Goal: Information Seeking & Learning: Learn about a topic

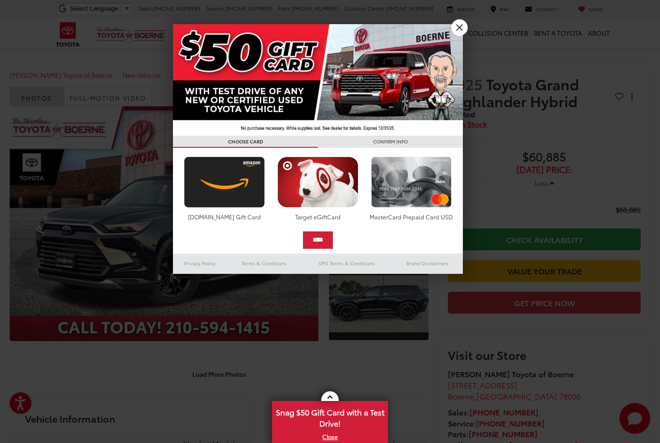
click at [457, 18] on div at bounding box center [330, 221] width 660 height 443
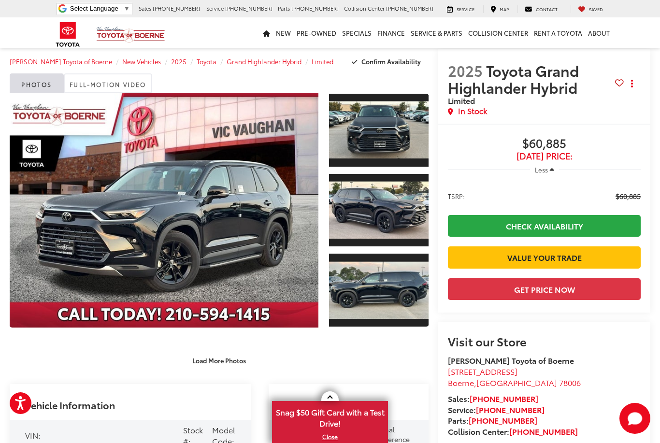
scroll to position [32, 0]
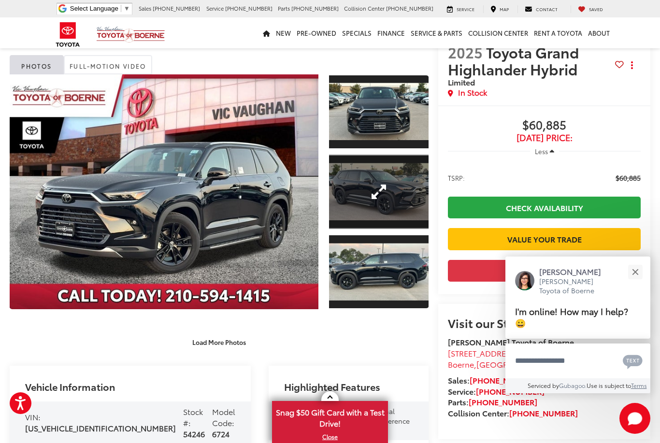
click at [385, 197] on link "Expand Photo 2" at bounding box center [379, 192] width 100 height 75
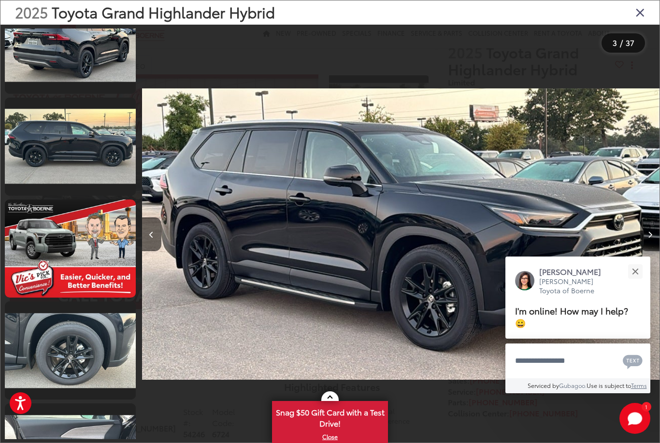
scroll to position [856, 0]
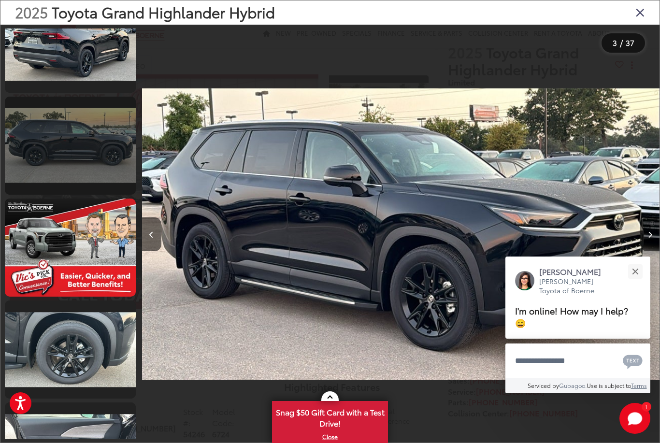
click at [98, 163] on link at bounding box center [70, 146] width 131 height 98
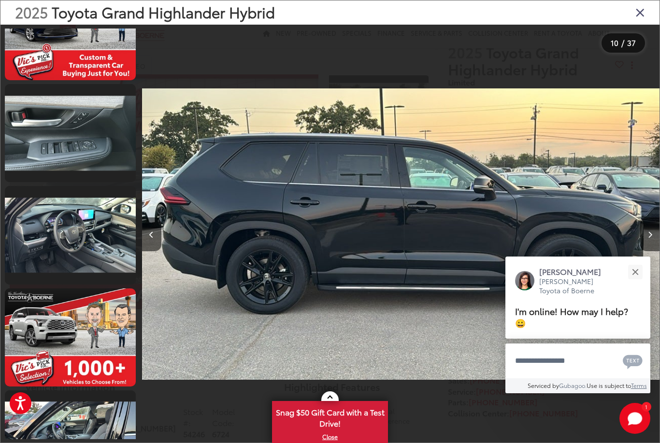
scroll to position [1384, 0]
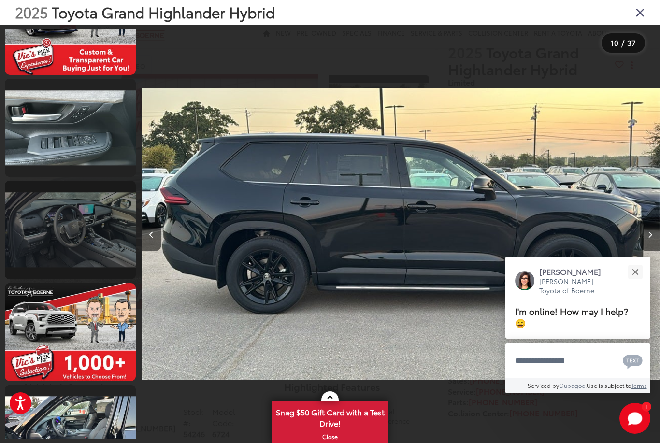
click at [114, 232] on link at bounding box center [70, 230] width 131 height 98
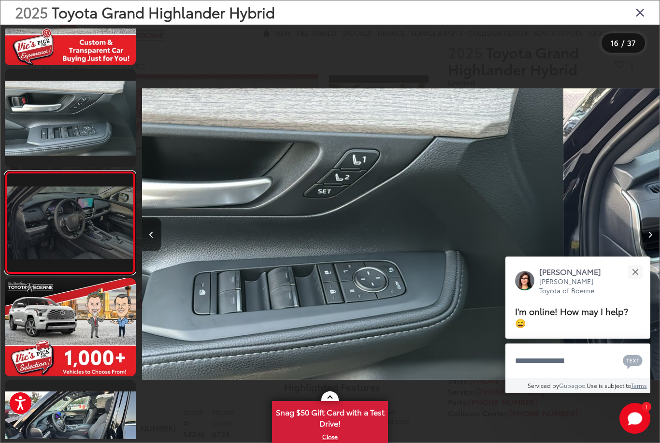
scroll to position [1389, 0]
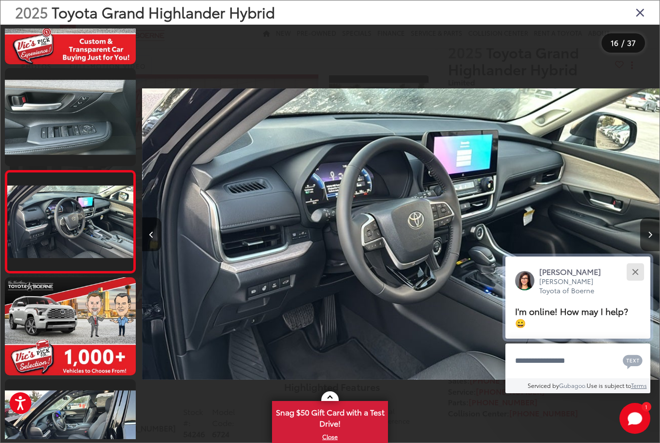
click at [638, 282] on button "Close" at bounding box center [635, 272] width 21 height 21
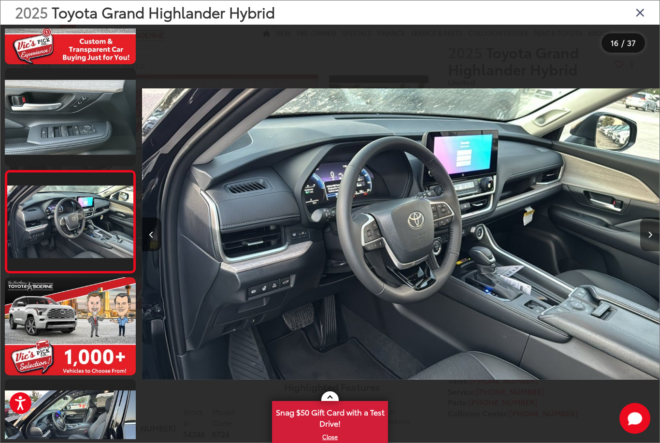
click at [652, 238] on icon "Next image" at bounding box center [650, 235] width 4 height 7
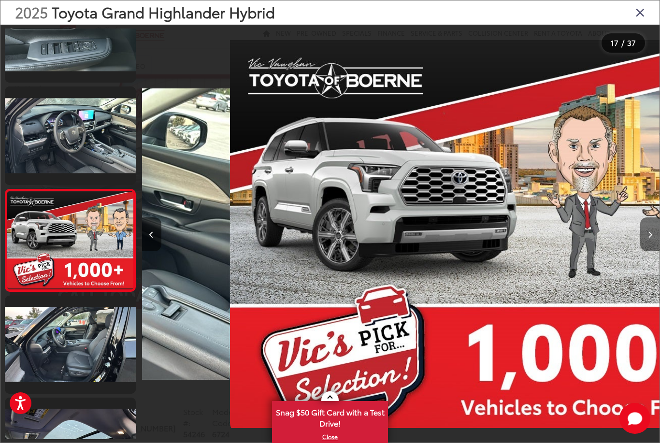
scroll to position [1492, 0]
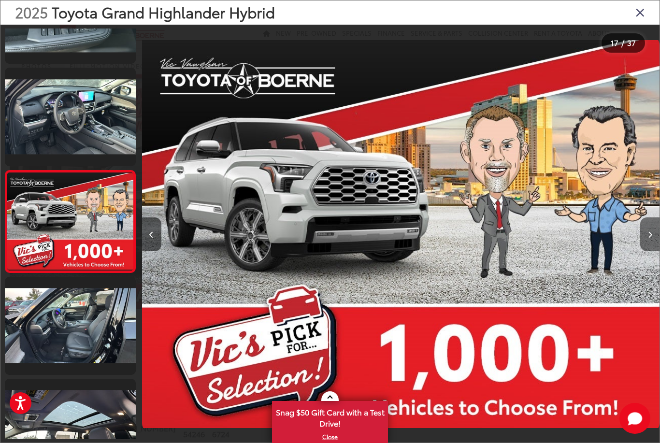
click at [652, 238] on icon "Next image" at bounding box center [650, 235] width 4 height 7
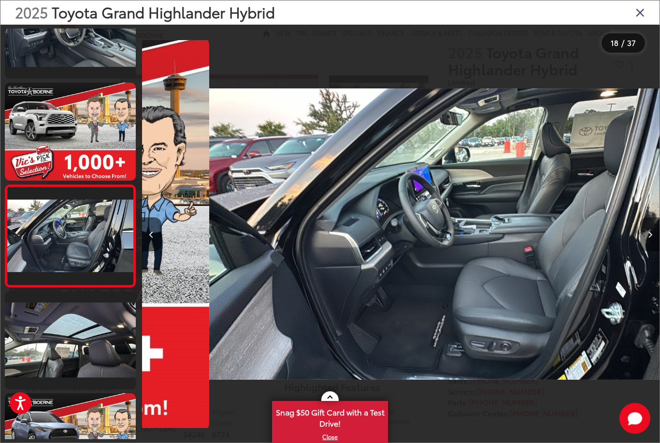
scroll to position [0, 8803]
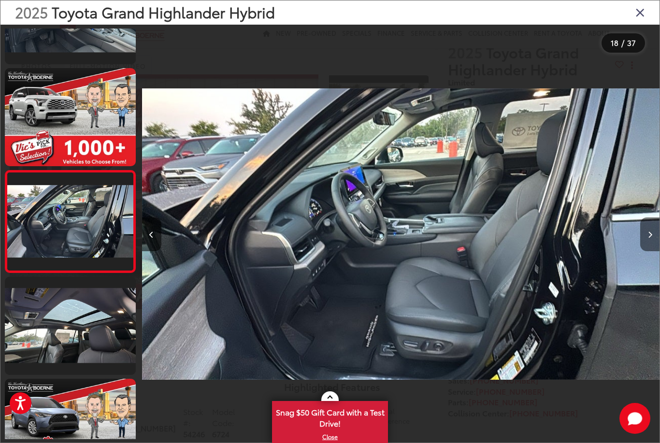
click at [643, 248] on button "Next image" at bounding box center [650, 235] width 19 height 34
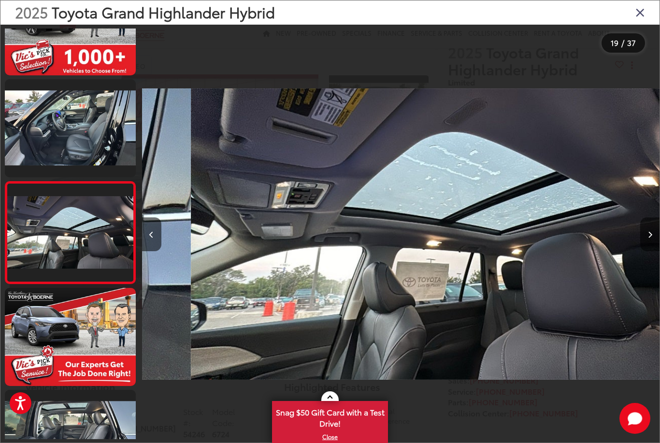
scroll to position [1696, 0]
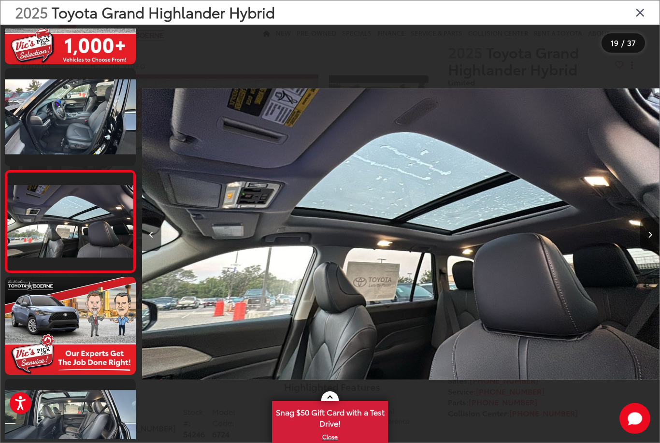
click at [650, 238] on icon "Next image" at bounding box center [650, 235] width 4 height 7
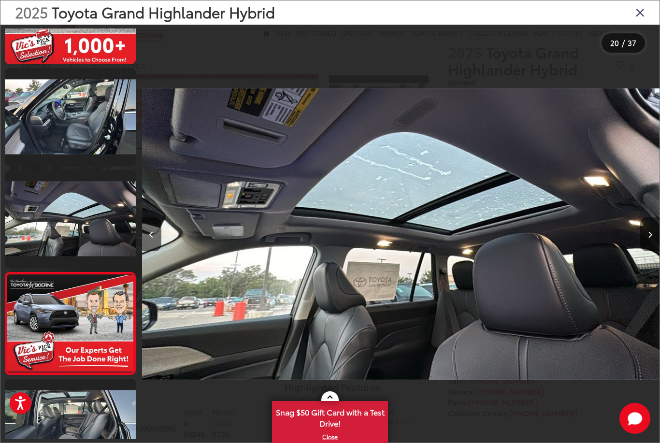
scroll to position [0, 0]
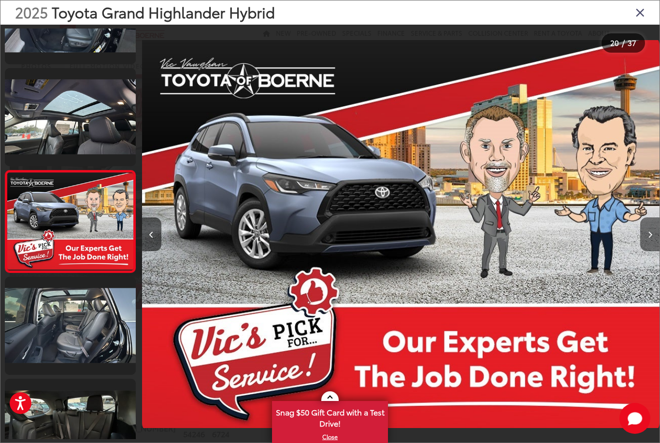
click at [646, 248] on button "Next image" at bounding box center [650, 235] width 19 height 34
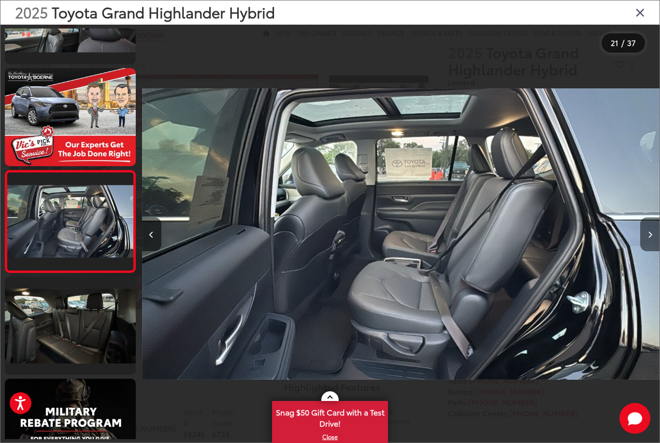
click at [647, 248] on button "Next image" at bounding box center [650, 235] width 19 height 34
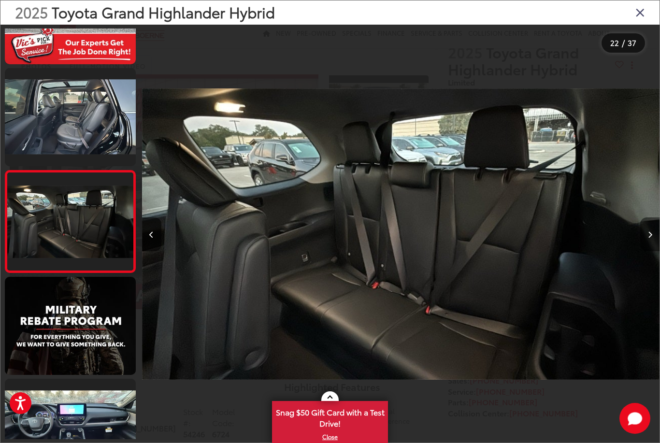
click at [645, 248] on button "Next image" at bounding box center [650, 235] width 19 height 34
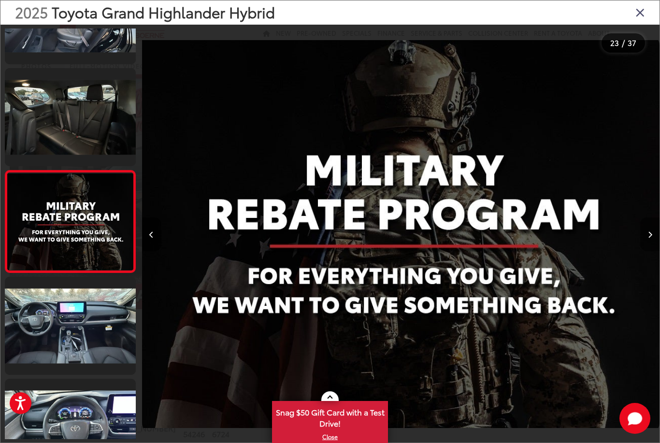
click at [645, 248] on button "Next image" at bounding box center [650, 235] width 19 height 34
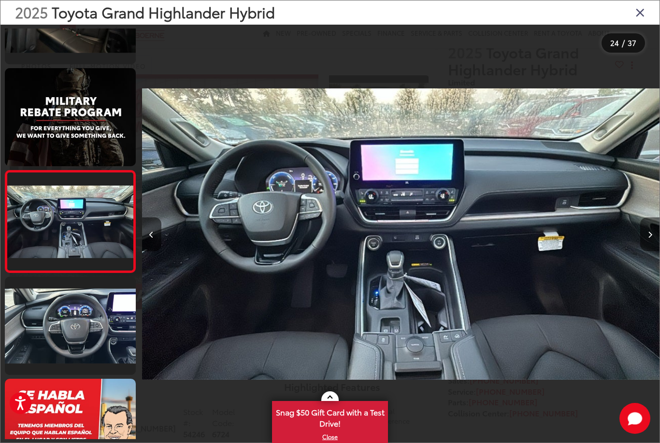
click at [647, 247] on button "Next image" at bounding box center [650, 235] width 19 height 34
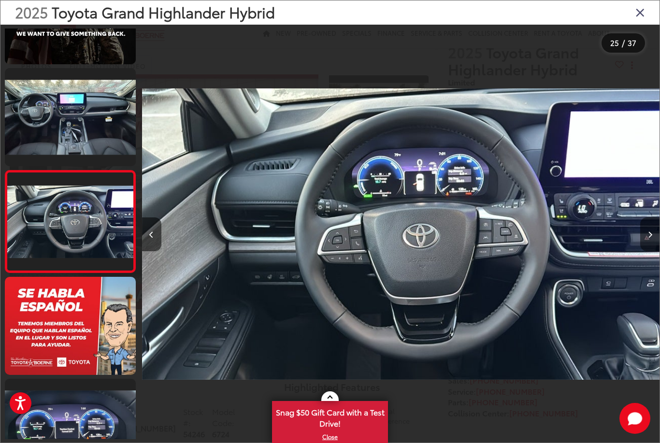
click at [648, 238] on icon "Next image" at bounding box center [650, 235] width 4 height 7
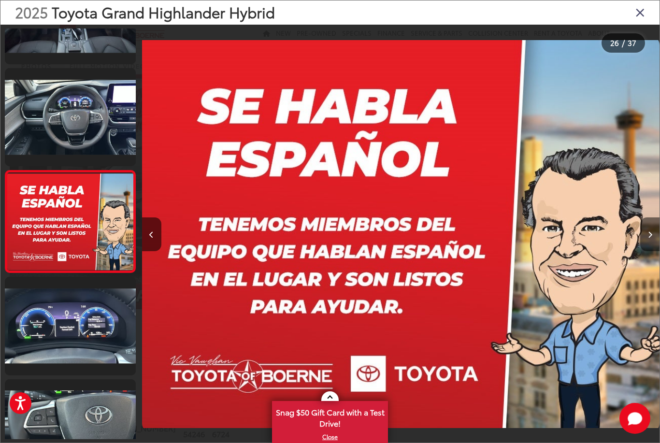
click at [648, 238] on icon "Next image" at bounding box center [650, 235] width 4 height 7
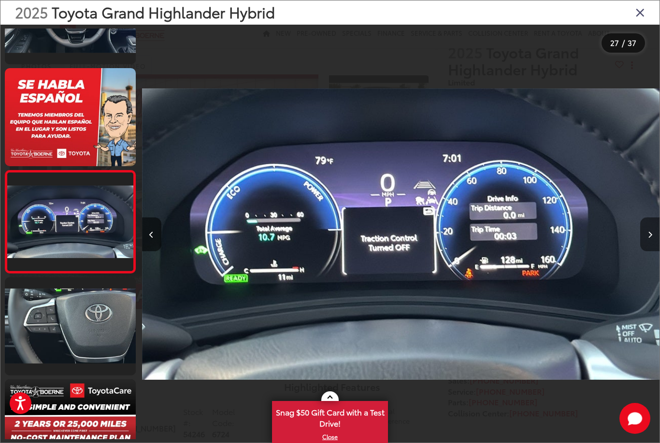
click at [651, 238] on icon "Next image" at bounding box center [650, 235] width 4 height 7
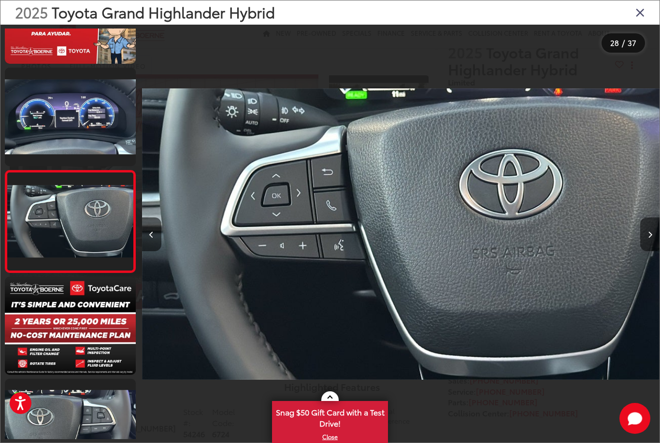
click at [646, 248] on button "Next image" at bounding box center [650, 235] width 19 height 34
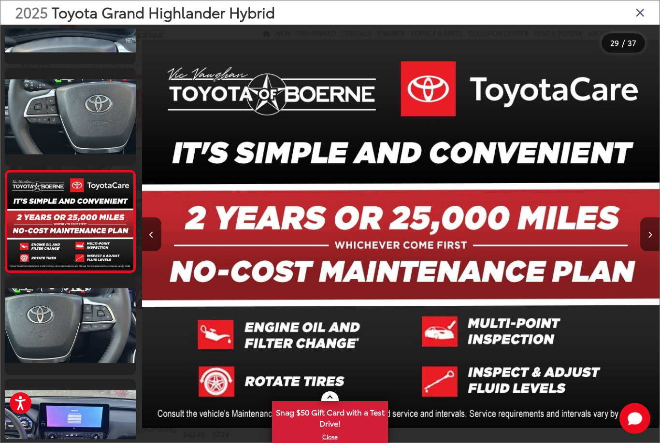
click at [645, 248] on button "Next image" at bounding box center [650, 235] width 19 height 34
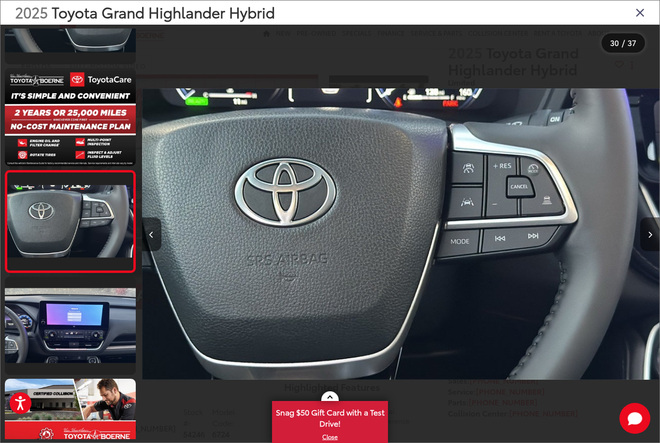
click at [643, 248] on button "Next image" at bounding box center [650, 235] width 19 height 34
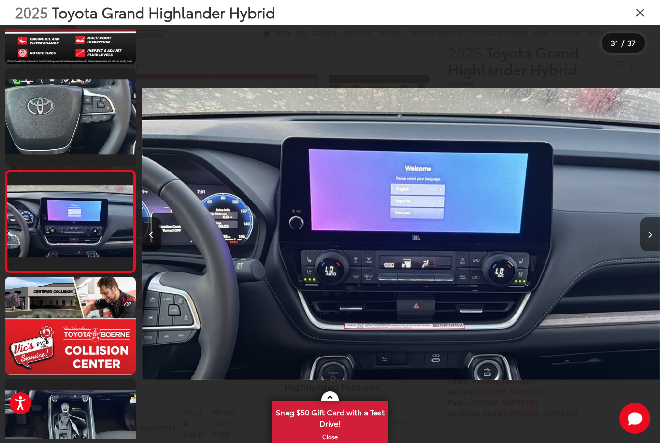
click at [644, 248] on button "Next image" at bounding box center [650, 235] width 19 height 34
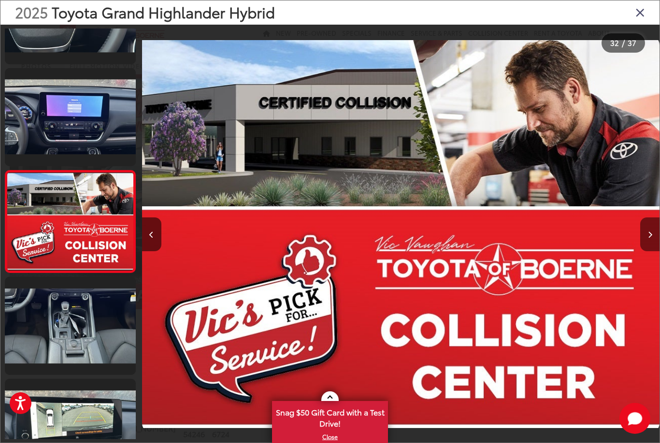
click at [642, 249] on button "Next image" at bounding box center [650, 235] width 19 height 34
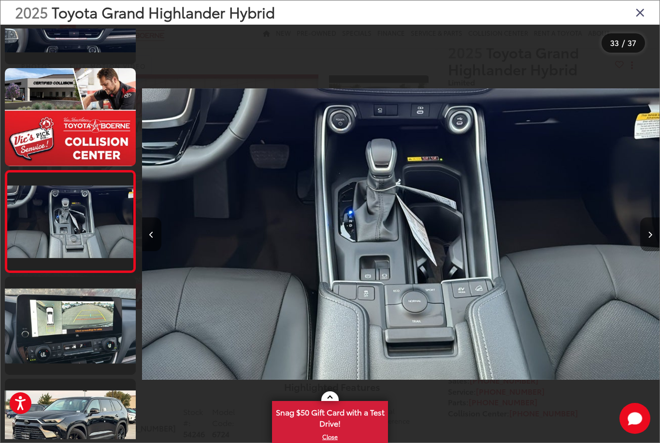
click at [644, 249] on button "Next image" at bounding box center [650, 235] width 19 height 34
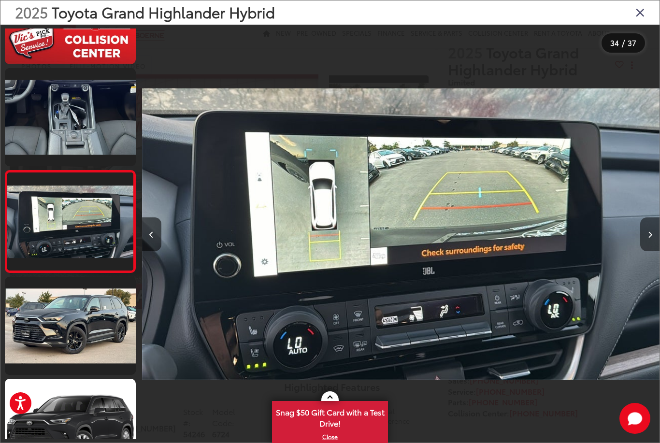
click at [648, 238] on icon "Next image" at bounding box center [650, 235] width 4 height 7
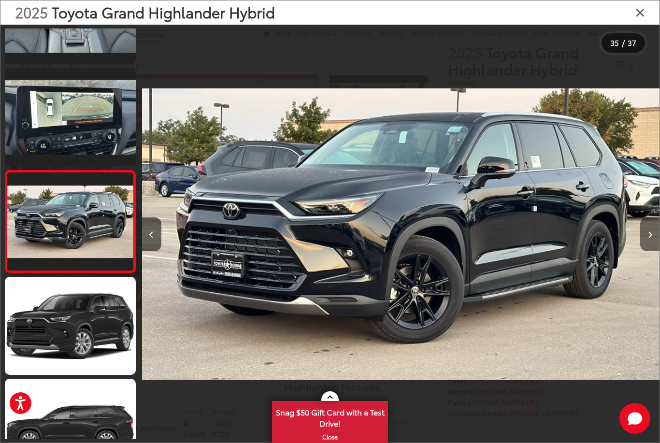
click at [647, 249] on button "Next image" at bounding box center [650, 235] width 19 height 34
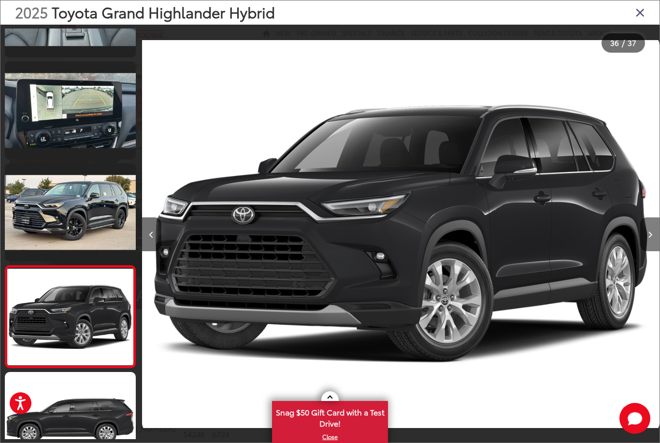
click at [648, 238] on icon "Next image" at bounding box center [650, 235] width 4 height 7
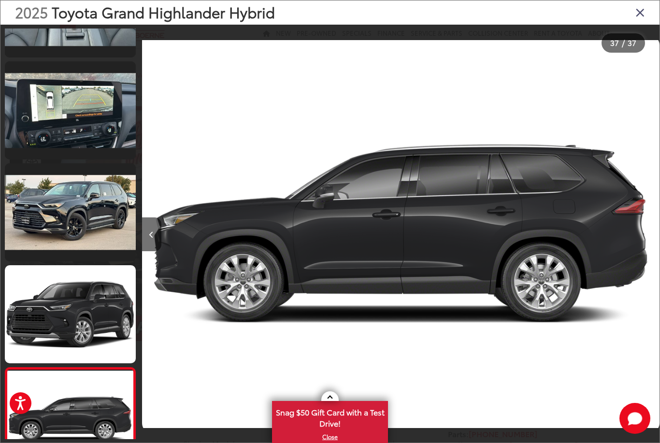
click at [643, 13] on icon "Close gallery" at bounding box center [641, 12] width 10 height 13
